Goal: Transaction & Acquisition: Download file/media

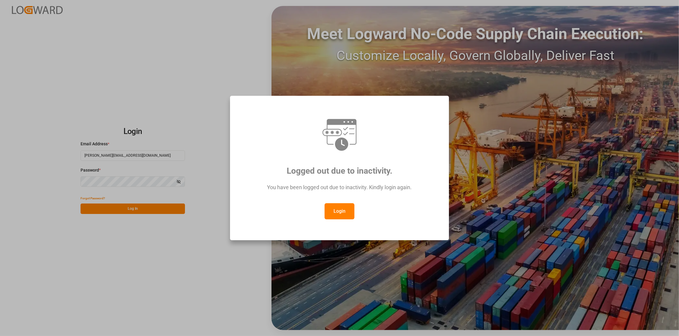
click at [337, 211] on button "Login" at bounding box center [339, 211] width 30 height 16
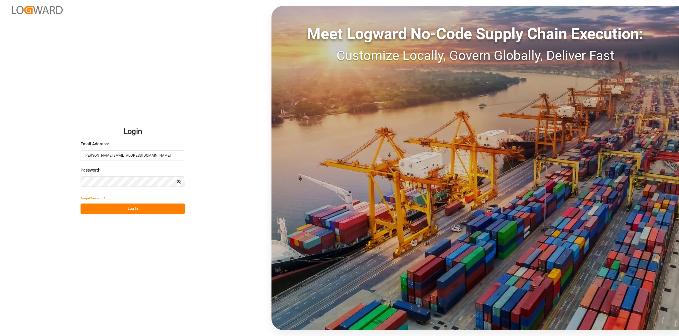
click at [134, 210] on button "Log In" at bounding box center [132, 208] width 104 height 10
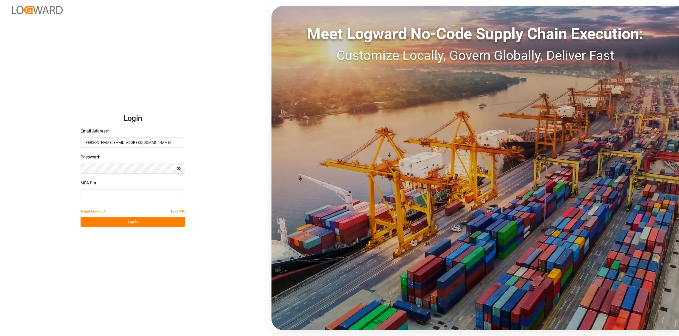
click at [103, 195] on input at bounding box center [132, 194] width 104 height 10
type input "591793"
click at [136, 219] on button "Log In" at bounding box center [132, 221] width 104 height 10
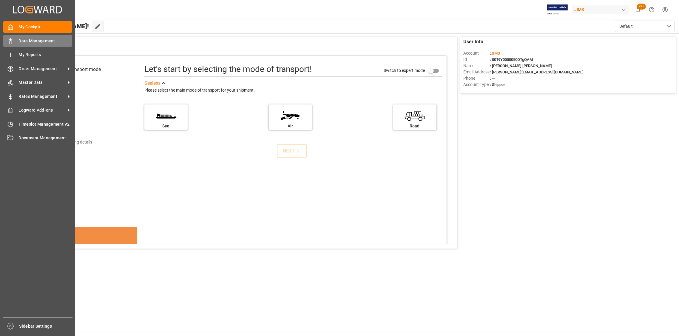
click at [39, 40] on span "Data Management" at bounding box center [45, 41] width 53 height 6
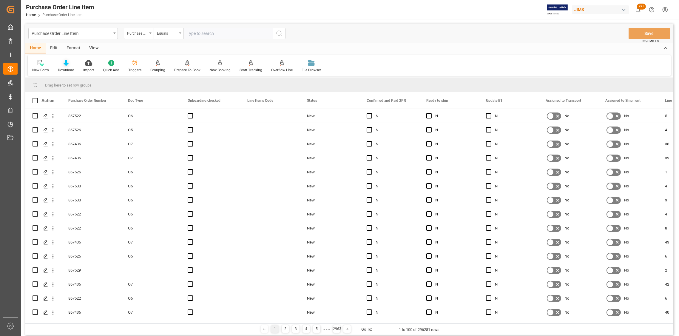
click at [66, 66] on icon at bounding box center [66, 63] width 5 height 6
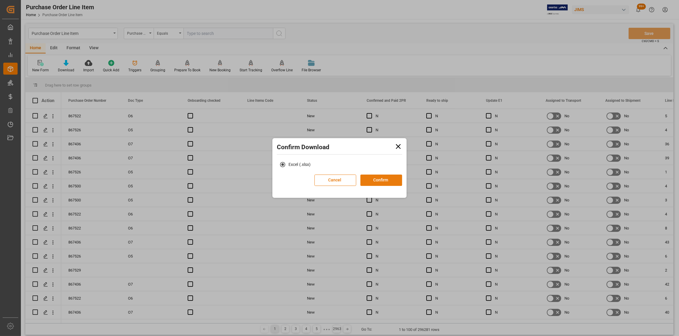
click at [387, 179] on button "Confirm" at bounding box center [381, 179] width 42 height 11
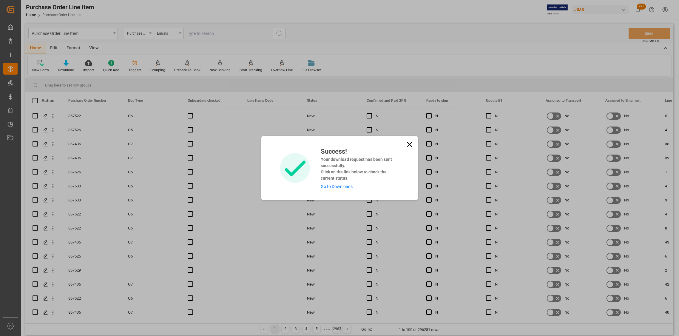
click at [333, 185] on link "Go to Downloads" at bounding box center [336, 186] width 32 height 5
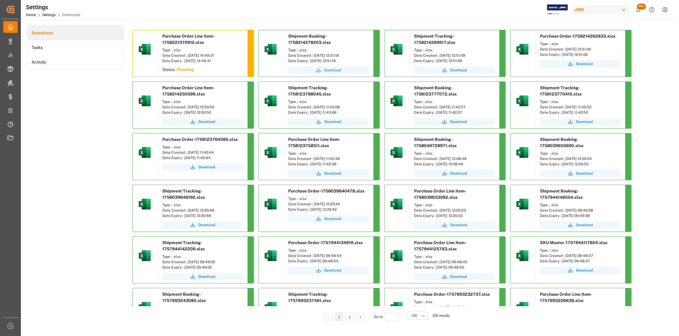
click at [330, 69] on span "Download" at bounding box center [332, 69] width 17 height 5
click at [459, 67] on span "Download" at bounding box center [458, 69] width 17 height 5
click at [655, 75] on div "Downloads Tasks Activity Purchase Order Line Item-1758221370912.xlsx Type : .xl…" at bounding box center [349, 177] width 644 height 304
click at [585, 64] on span "Download" at bounding box center [584, 63] width 17 height 5
click at [204, 121] on span "Download" at bounding box center [206, 121] width 17 height 5
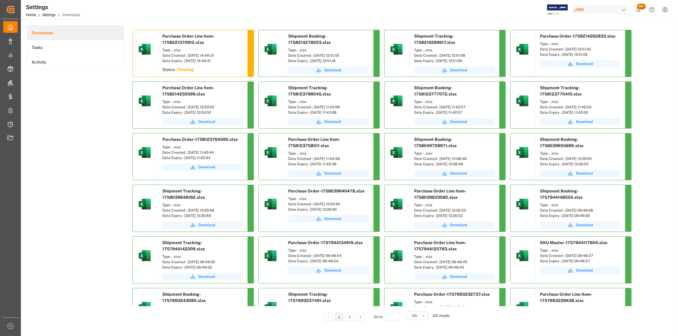
drag, startPoint x: 646, startPoint y: 53, endPoint x: 641, endPoint y: 54, distance: 5.1
click at [644, 53] on div "Downloads Tasks Activity Purchase Order Line Item-1758221370912.xlsx Type : .xl…" at bounding box center [349, 177] width 644 height 304
click at [584, 64] on span "Download" at bounding box center [584, 63] width 17 height 5
drag, startPoint x: 348, startPoint y: 55, endPoint x: 312, endPoint y: 55, distance: 36.4
click at [312, 55] on div "Date Created : [DATE] 12:51:18" at bounding box center [328, 55] width 80 height 5
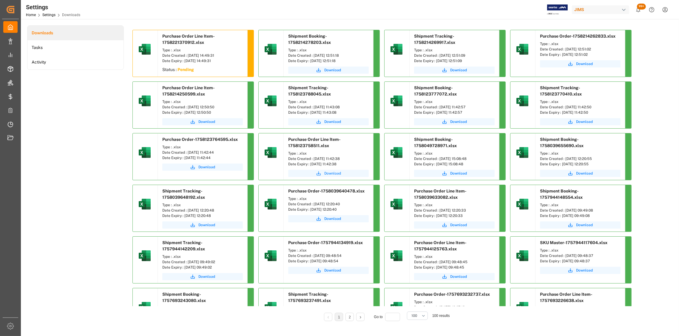
copy div "[DATE] 12:51:18"
drag, startPoint x: 476, startPoint y: 48, endPoint x: 439, endPoint y: 51, distance: 36.7
click at [439, 53] on div "Date Created : [DATE] 12:51:09" at bounding box center [454, 55] width 80 height 5
copy div "[DATE] 12:51:09"
drag, startPoint x: 602, startPoint y: 49, endPoint x: 565, endPoint y: 51, distance: 36.7
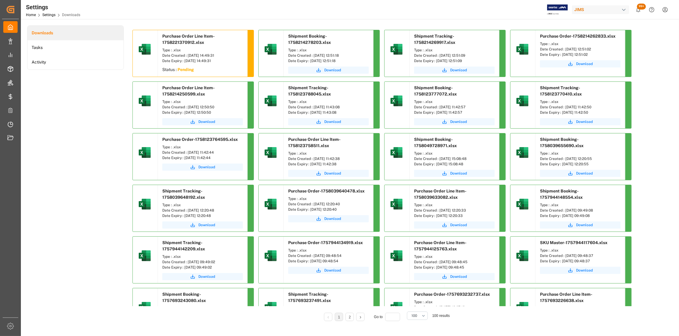
click at [565, 51] on div "Date Created : [DATE] 12:51:02" at bounding box center [580, 49] width 80 height 5
copy div "[DATE] 12:51:02"
drag, startPoint x: 226, startPoint y: 106, endPoint x: 187, endPoint y: 106, distance: 39.4
click at [187, 106] on div "Date Created : [DATE] 12:50:50" at bounding box center [202, 106] width 80 height 5
copy div "[DATE] 12:50:50"
